Goal: Information Seeking & Learning: Learn about a topic

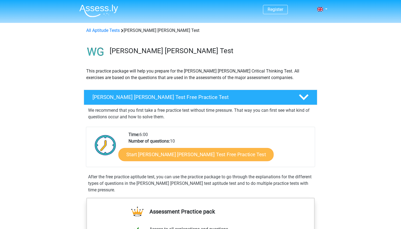
click at [141, 154] on link "Start Watson Glaser Test Free Practice Test" at bounding box center [195, 154] width 155 height 13
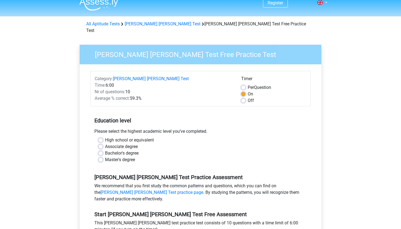
scroll to position [9, 0]
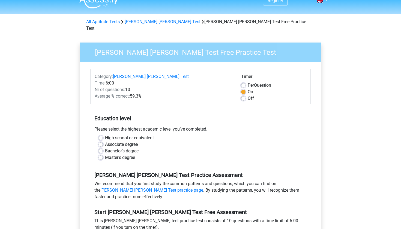
click at [105, 148] on label "Bachelor's degree" at bounding box center [122, 151] width 34 height 7
click at [101, 148] on input "Bachelor's degree" at bounding box center [100, 150] width 4 height 5
radio input "true"
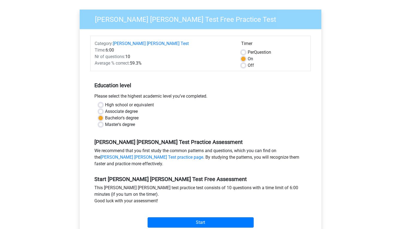
scroll to position [46, 0]
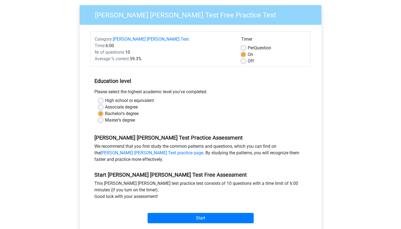
drag, startPoint x: 96, startPoint y: 53, endPoint x: 149, endPoint y: 53, distance: 53.2
click at [149, 56] on div "Average % correct: 59.3%" at bounding box center [163, 59] width 146 height 7
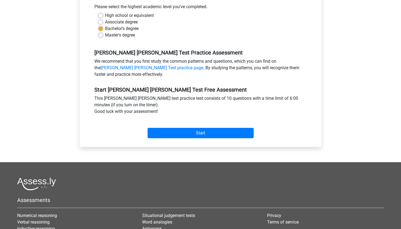
scroll to position [135, 0]
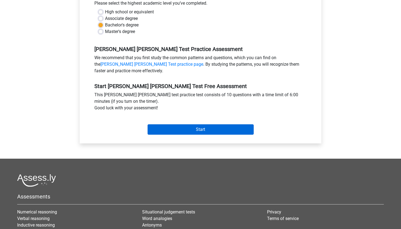
click at [163, 124] on input "Start" at bounding box center [200, 129] width 106 height 10
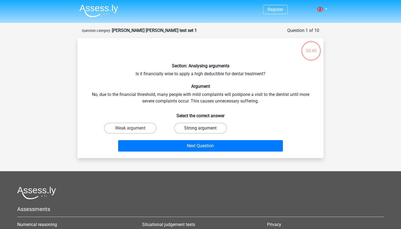
click at [183, 127] on label "Strong argument" at bounding box center [200, 128] width 53 height 11
click at [200, 128] on input "Strong argument" at bounding box center [202, 130] width 4 height 4
radio input "true"
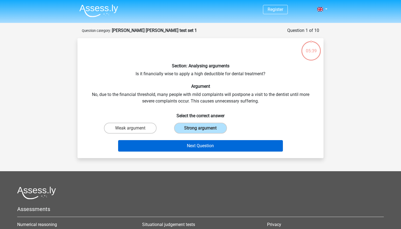
click at [192, 148] on button "Next Question" at bounding box center [200, 145] width 165 height 11
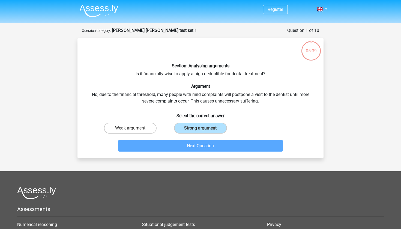
scroll to position [27, 0]
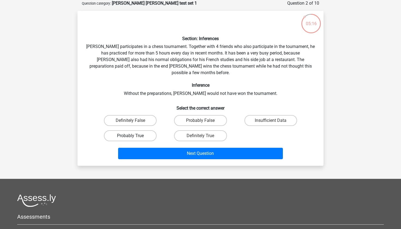
click at [128, 130] on label "Probably True" at bounding box center [130, 135] width 53 height 11
click at [130, 136] on input "Probably True" at bounding box center [132, 138] width 4 height 4
radio input "true"
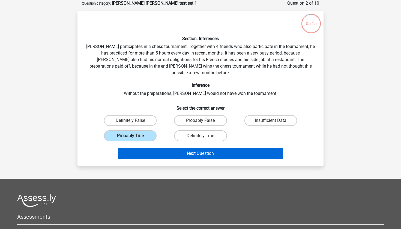
click at [176, 148] on button "Next Question" at bounding box center [200, 153] width 165 height 11
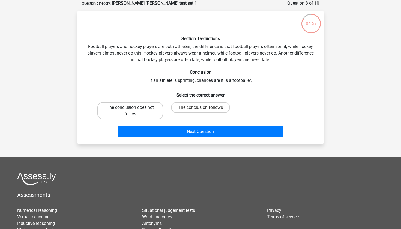
click at [144, 106] on label "The conclusion does not follow" at bounding box center [130, 110] width 66 height 17
click at [134, 107] on input "The conclusion does not follow" at bounding box center [132, 109] width 4 height 4
radio input "true"
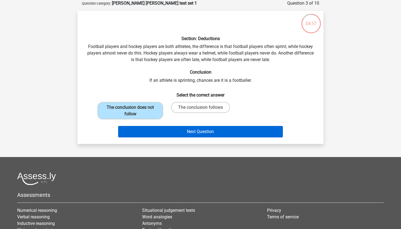
click at [178, 129] on button "Next Question" at bounding box center [200, 131] width 165 height 11
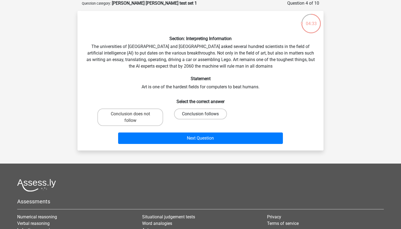
click at [197, 111] on label "Conclusion follows" at bounding box center [200, 113] width 53 height 11
click at [200, 114] on input "Conclusion follows" at bounding box center [202, 116] width 4 height 4
radio input "true"
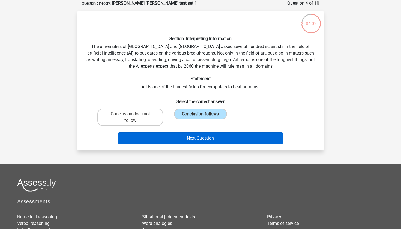
click at [208, 134] on button "Next Question" at bounding box center [200, 137] width 165 height 11
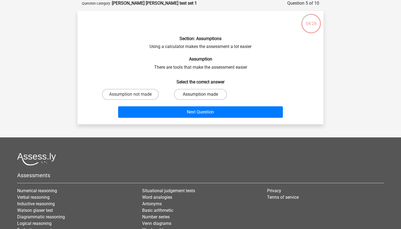
click at [197, 89] on label "Assumption made" at bounding box center [200, 94] width 53 height 11
click at [200, 94] on input "Assumption made" at bounding box center [202, 96] width 4 height 4
radio input "true"
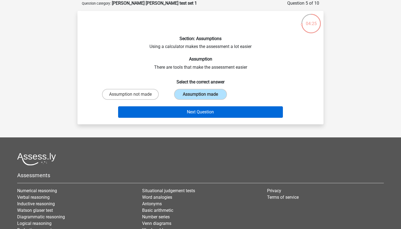
click at [201, 112] on button "Next Question" at bounding box center [200, 111] width 165 height 11
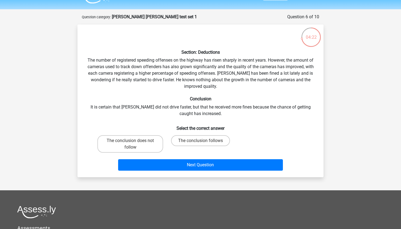
scroll to position [23, 0]
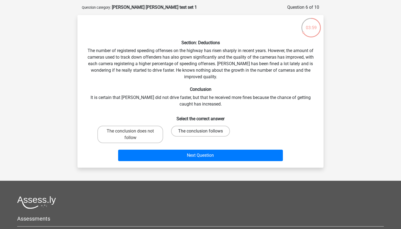
click at [202, 130] on label "The conclusion follows" at bounding box center [200, 131] width 59 height 11
click at [202, 131] on input "The conclusion follows" at bounding box center [202, 133] width 4 height 4
radio input "true"
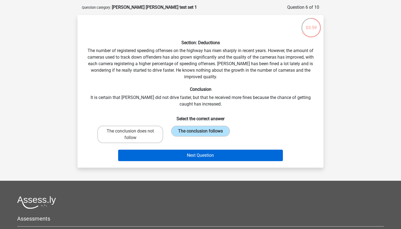
click at [209, 153] on button "Next Question" at bounding box center [200, 155] width 165 height 11
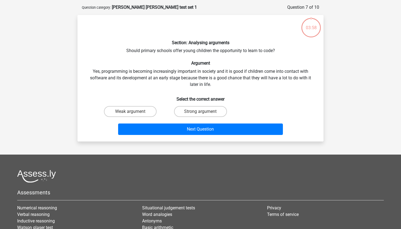
scroll to position [27, 0]
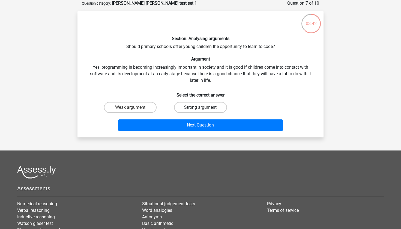
click at [205, 105] on label "Strong argument" at bounding box center [200, 107] width 53 height 11
click at [204, 107] on input "Strong argument" at bounding box center [202, 109] width 4 height 4
radio input "true"
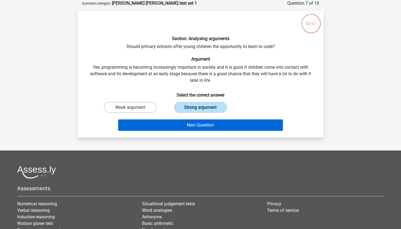
click at [216, 126] on button "Next Question" at bounding box center [200, 124] width 165 height 11
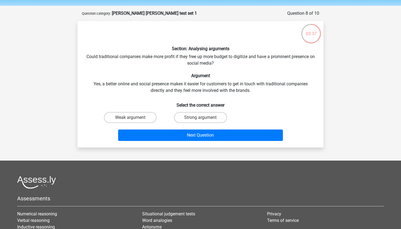
scroll to position [17, 0]
click at [130, 116] on label "Weak argument" at bounding box center [130, 117] width 53 height 11
click at [130, 117] on input "Weak argument" at bounding box center [132, 119] width 4 height 4
radio input "true"
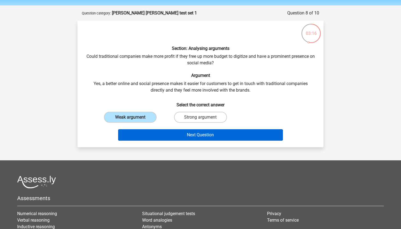
click at [164, 138] on button "Next Question" at bounding box center [200, 134] width 165 height 11
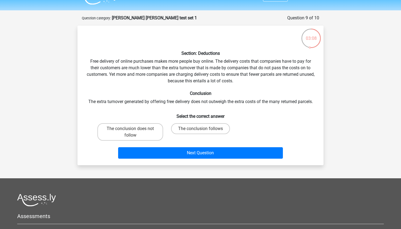
scroll to position [13, 0]
click at [141, 128] on label "The conclusion does not follow" at bounding box center [130, 131] width 66 height 17
click at [134, 129] on input "The conclusion does not follow" at bounding box center [132, 131] width 4 height 4
radio input "true"
click at [189, 126] on label "The conclusion follows" at bounding box center [200, 128] width 59 height 11
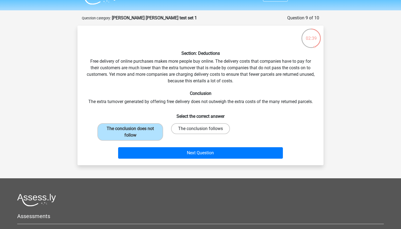
click at [200, 129] on input "The conclusion follows" at bounding box center [202, 131] width 4 height 4
radio input "true"
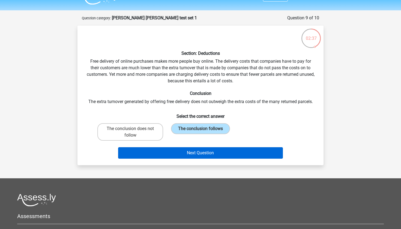
click at [183, 150] on button "Next Question" at bounding box center [200, 152] width 165 height 11
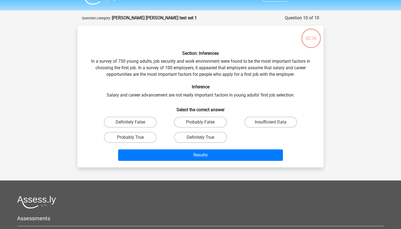
scroll to position [27, 0]
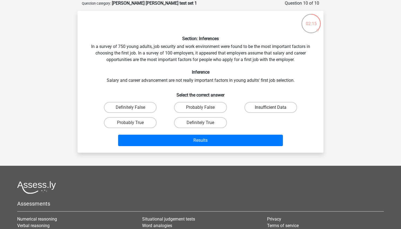
click at [255, 107] on label "Insufficient Data" at bounding box center [270, 107] width 53 height 11
click at [270, 107] on input "Insufficient Data" at bounding box center [272, 109] width 4 height 4
radio input "true"
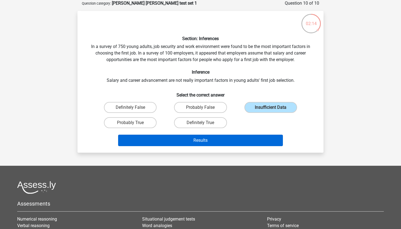
click at [229, 137] on button "Results" at bounding box center [200, 140] width 165 height 11
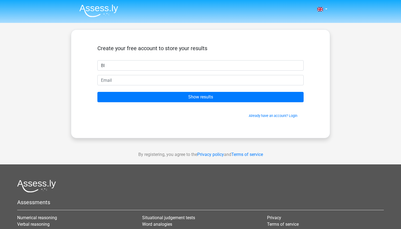
type input "B"
type input "[PERSON_NAME]"
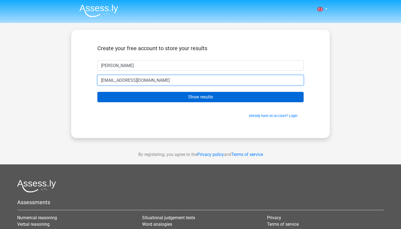
type input "[EMAIL_ADDRESS][DOMAIN_NAME]"
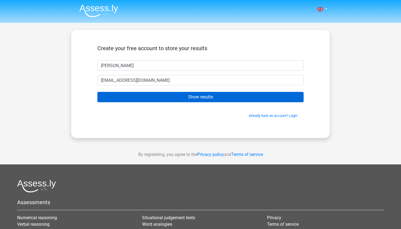
click at [168, 100] on input "Show results" at bounding box center [200, 97] width 206 height 10
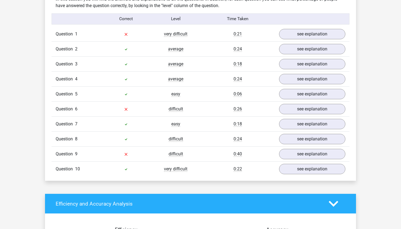
scroll to position [435, 0]
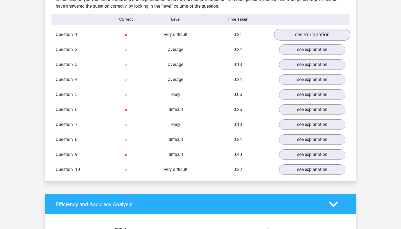
click at [303, 31] on link "see explanation" at bounding box center [312, 35] width 76 height 12
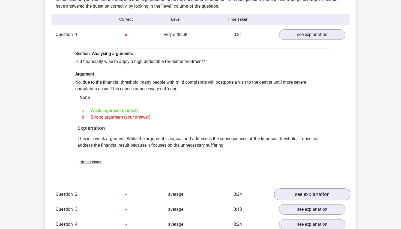
click at [290, 189] on link "see explanation" at bounding box center [312, 194] width 76 height 12
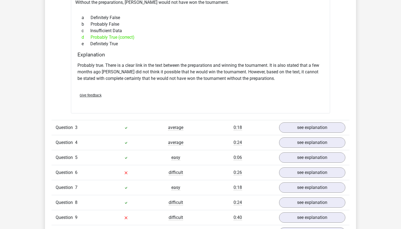
scroll to position [694, 0]
click at [300, 122] on link "see explanation" at bounding box center [312, 128] width 76 height 12
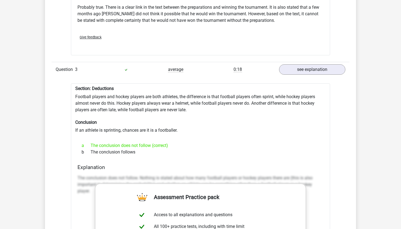
scroll to position [752, 0]
click at [114, 67] on div at bounding box center [126, 70] width 50 height 7
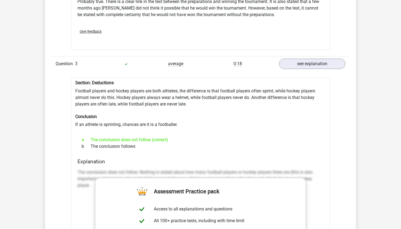
scroll to position [758, 0]
